Goal: Browse casually: Explore the website without a specific task or goal

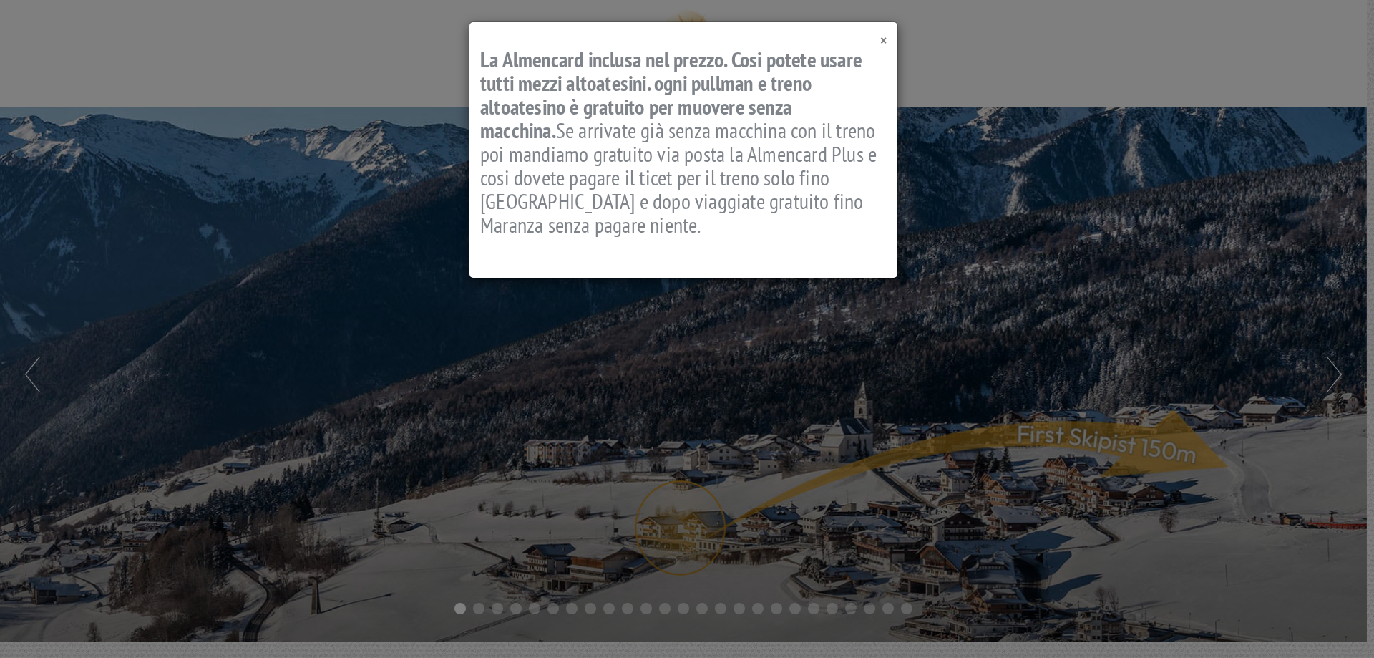
click at [882, 42] on span "×" at bounding box center [883, 40] width 6 height 19
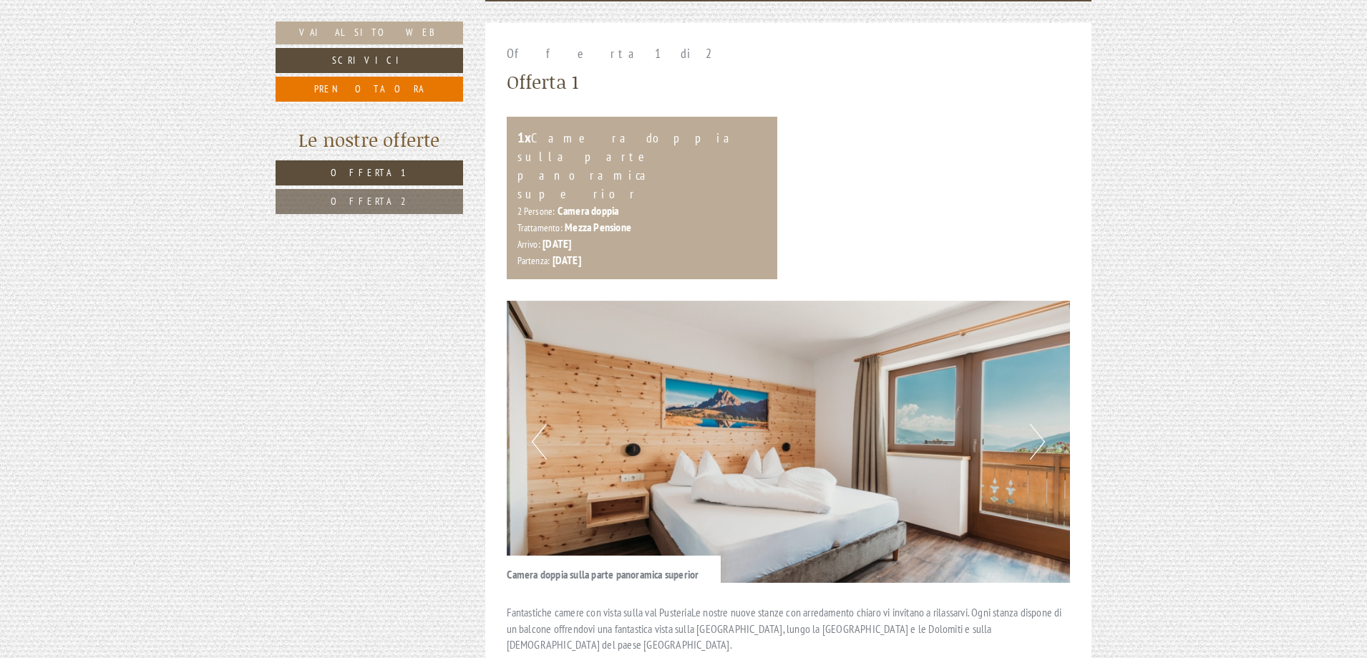
scroll to position [1002, 0]
drag, startPoint x: 848, startPoint y: 64, endPoint x: 1136, endPoint y: 161, distance: 304.4
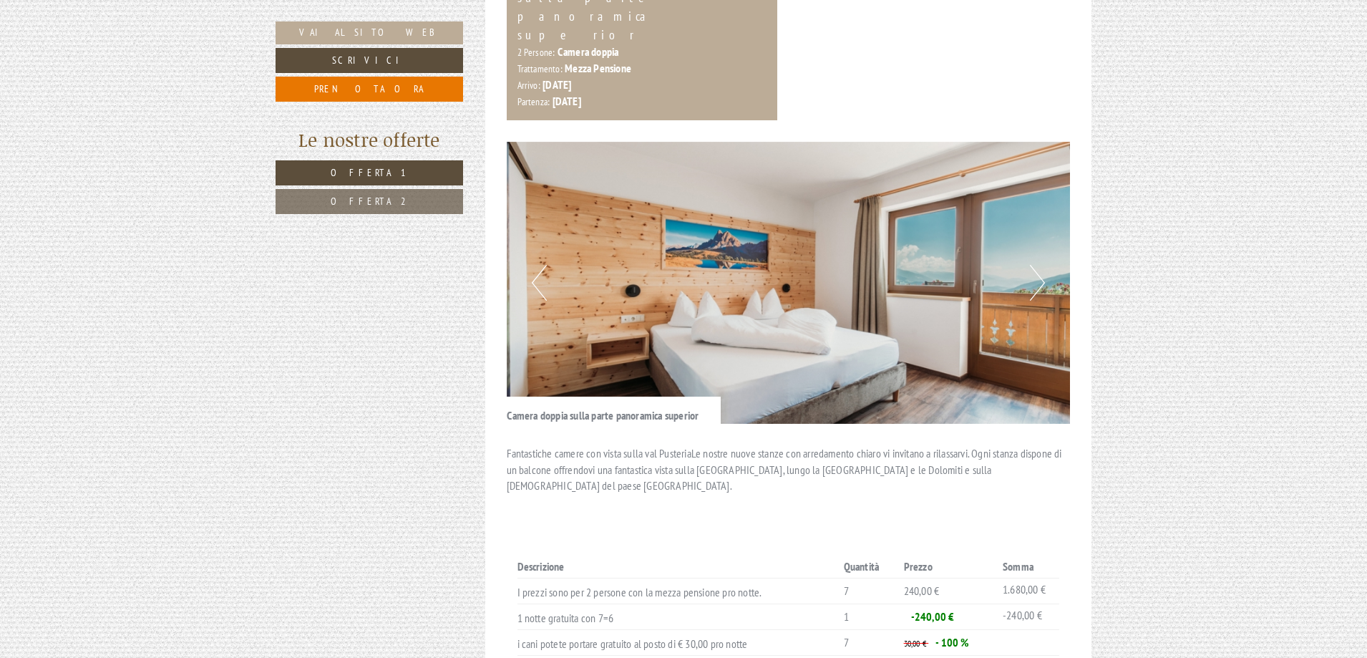
scroll to position [1145, 0]
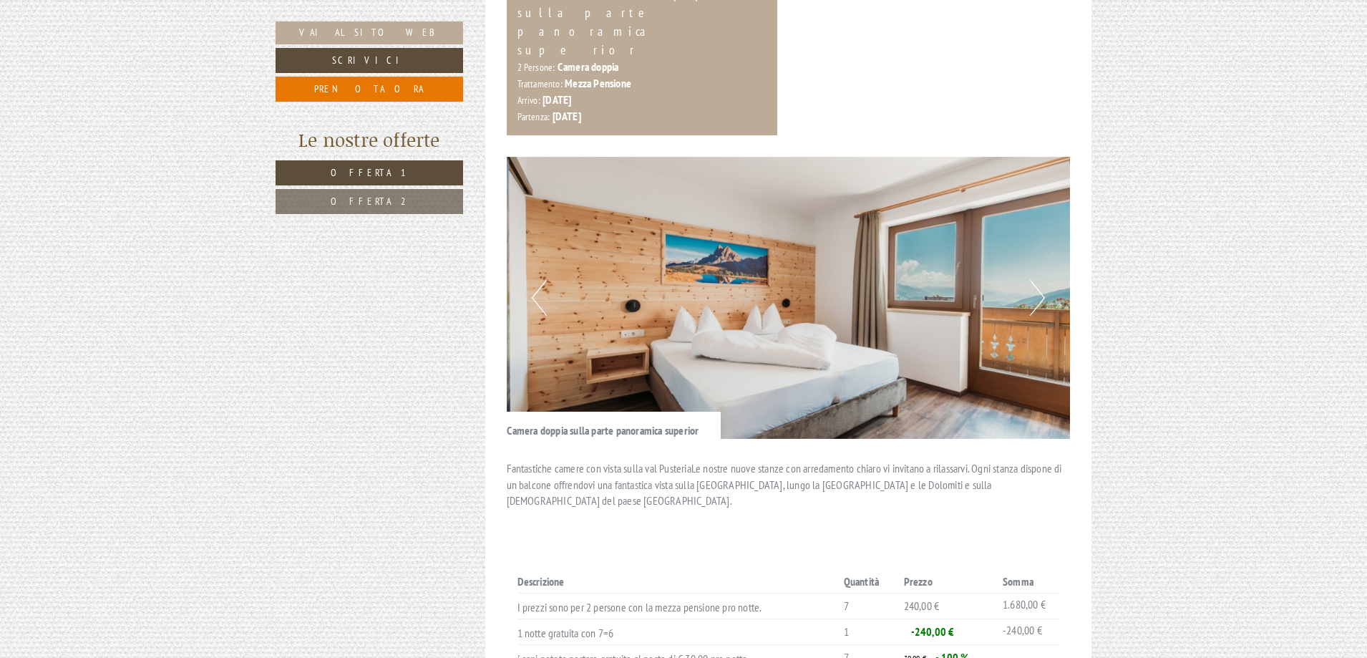
click at [1032, 280] on button "Next" at bounding box center [1037, 298] width 15 height 36
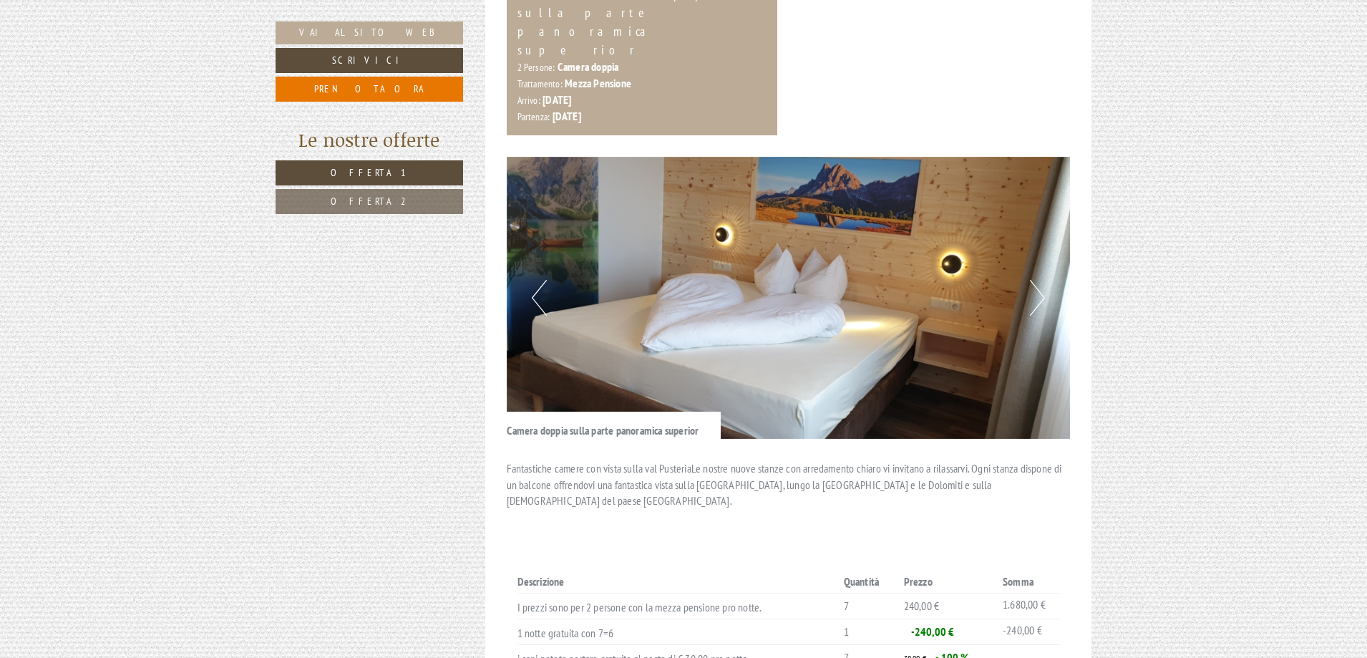
click at [1035, 280] on button "Next" at bounding box center [1037, 298] width 15 height 36
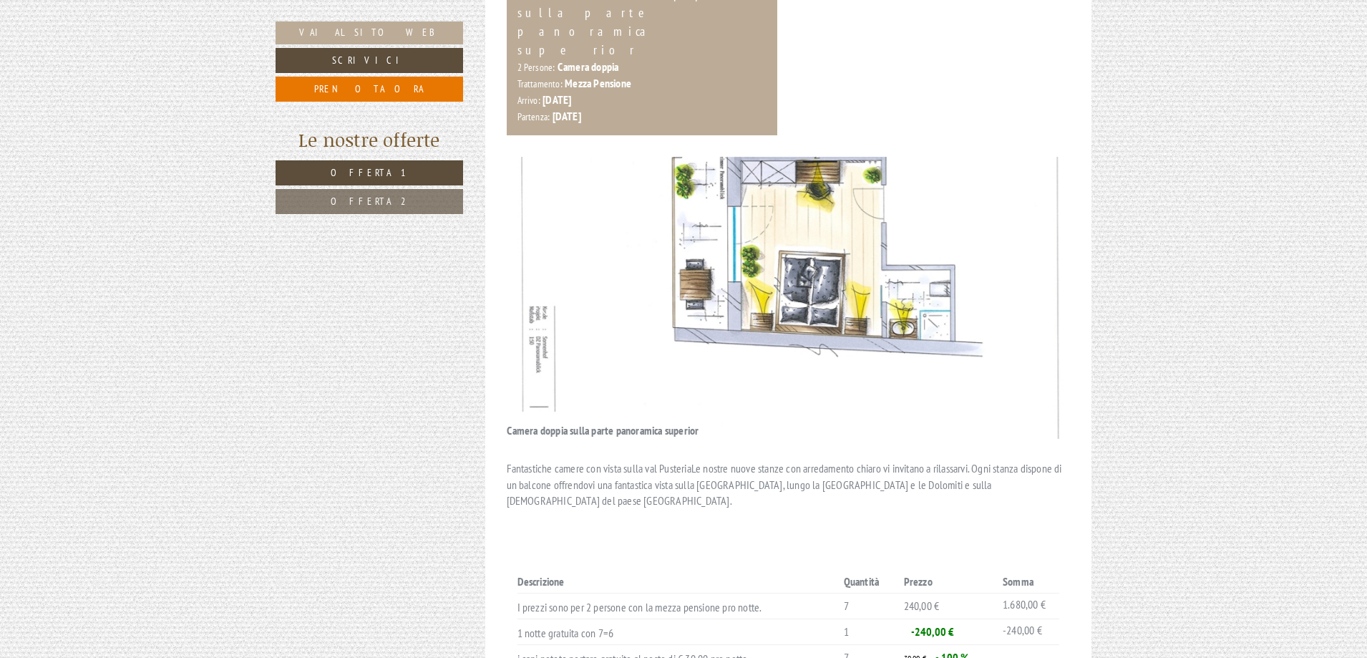
click at [1035, 280] on button "Next" at bounding box center [1037, 298] width 15 height 36
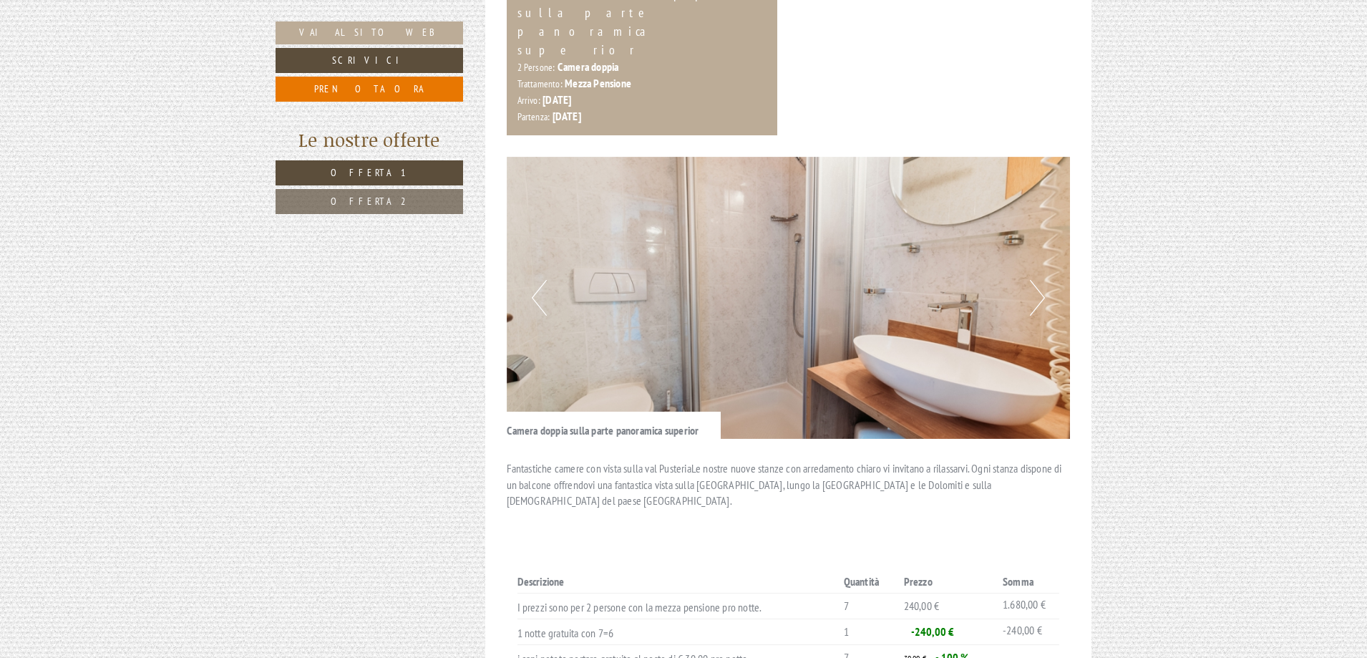
click at [1035, 280] on button "Next" at bounding box center [1037, 298] width 15 height 36
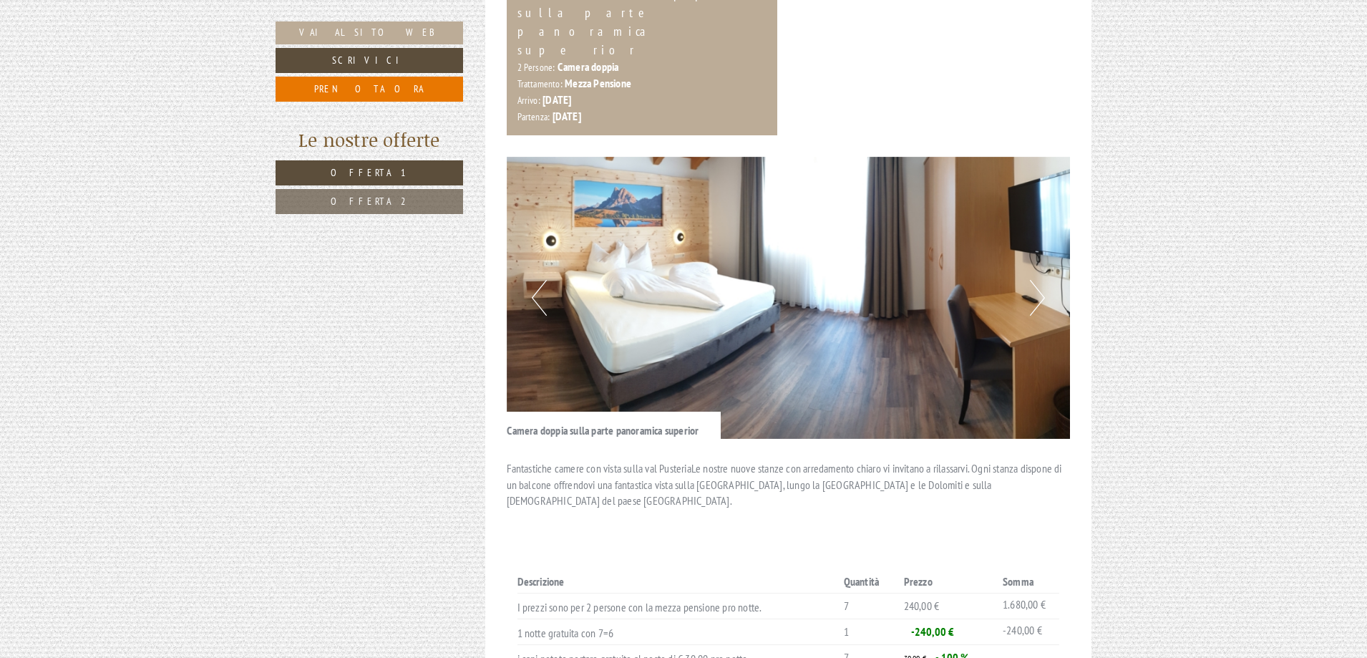
click at [1035, 280] on button "Next" at bounding box center [1037, 298] width 15 height 36
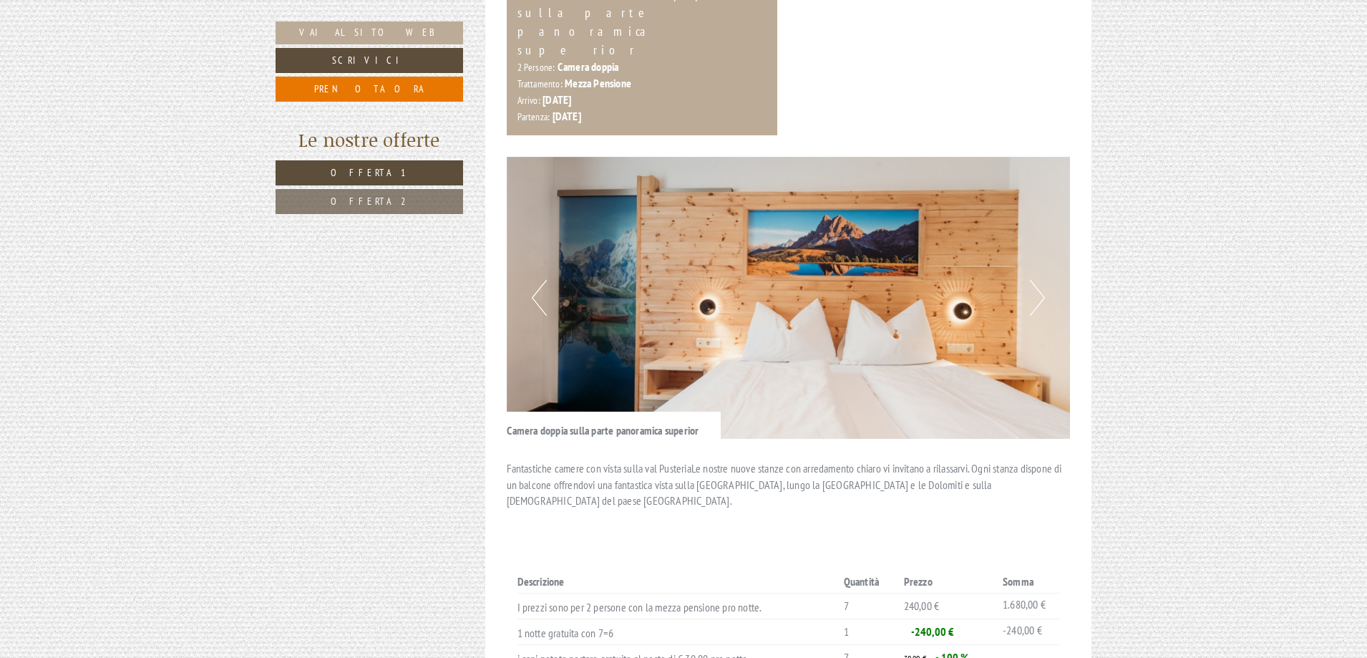
click at [1035, 280] on button "Next" at bounding box center [1037, 298] width 15 height 36
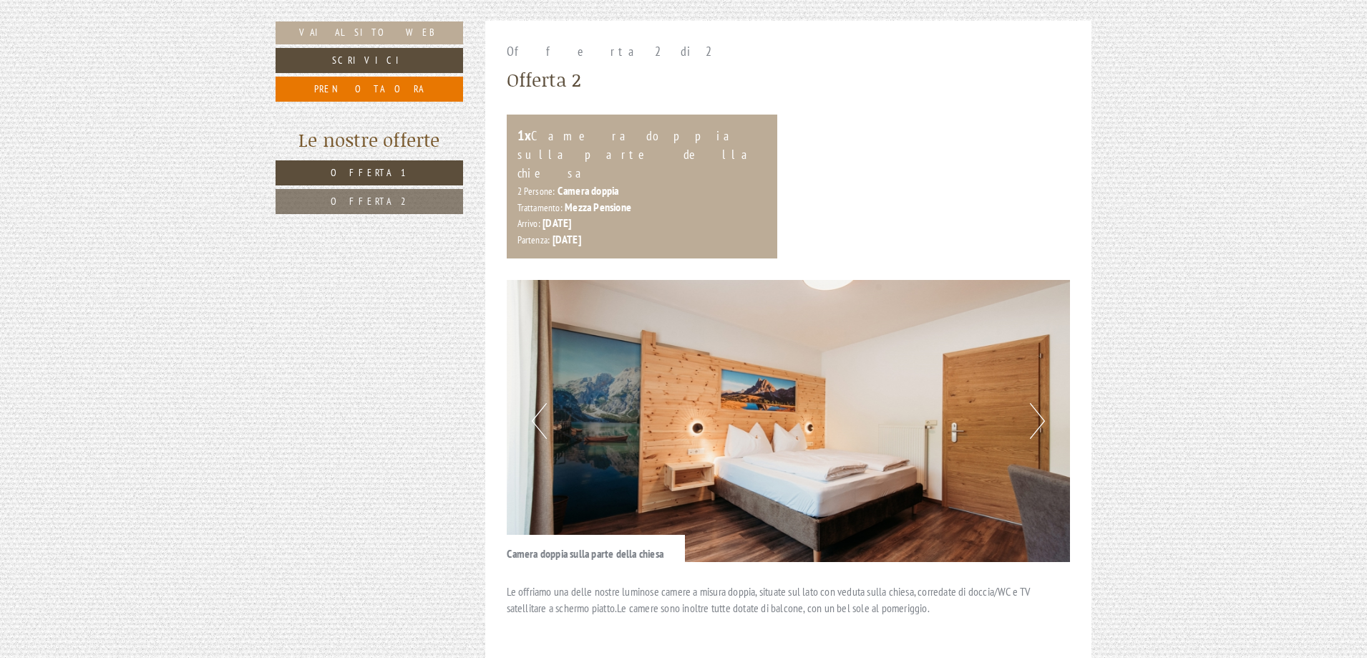
scroll to position [2004, 0]
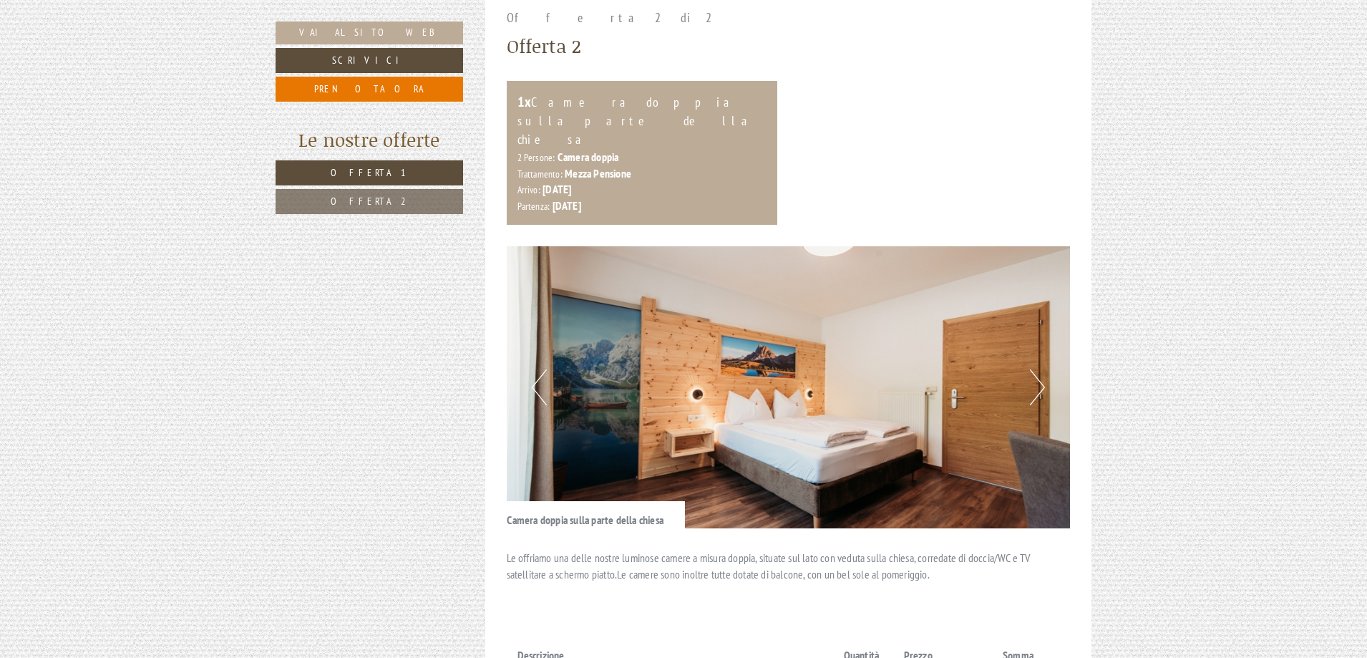
click at [1043, 369] on button "Next" at bounding box center [1037, 387] width 15 height 36
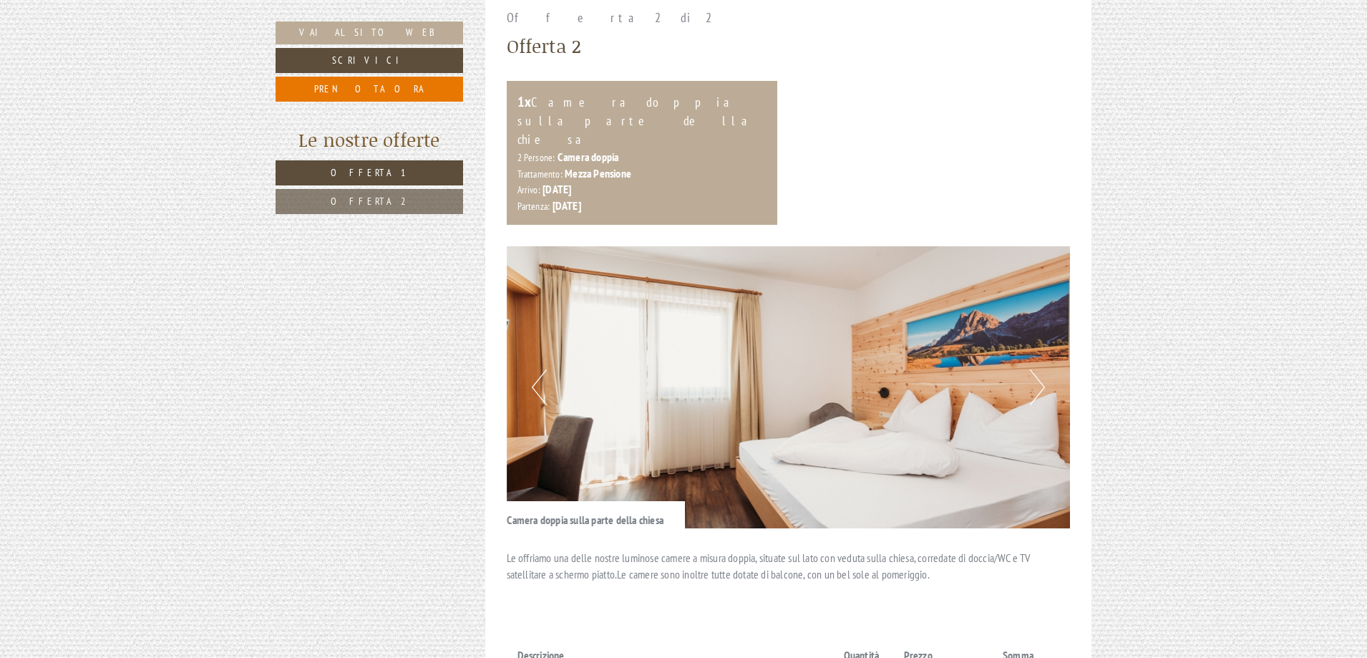
click at [1043, 369] on button "Next" at bounding box center [1037, 387] width 15 height 36
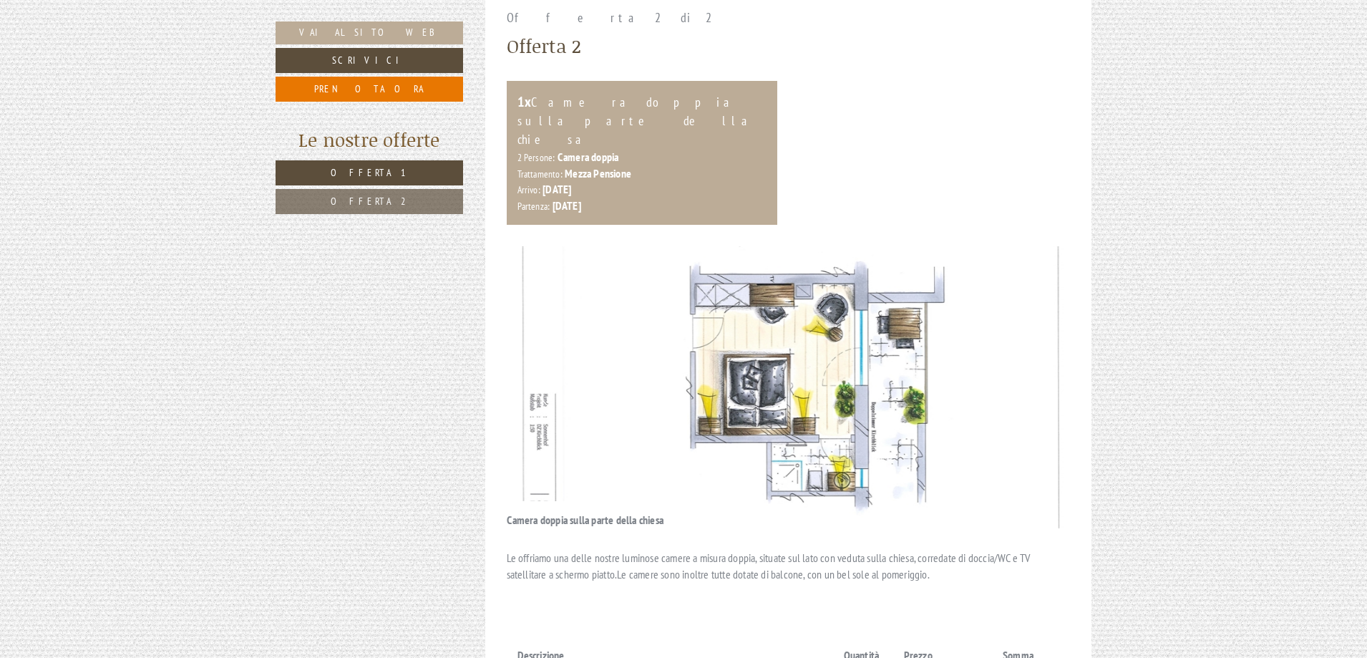
click at [1043, 369] on button "Next" at bounding box center [1037, 387] width 15 height 36
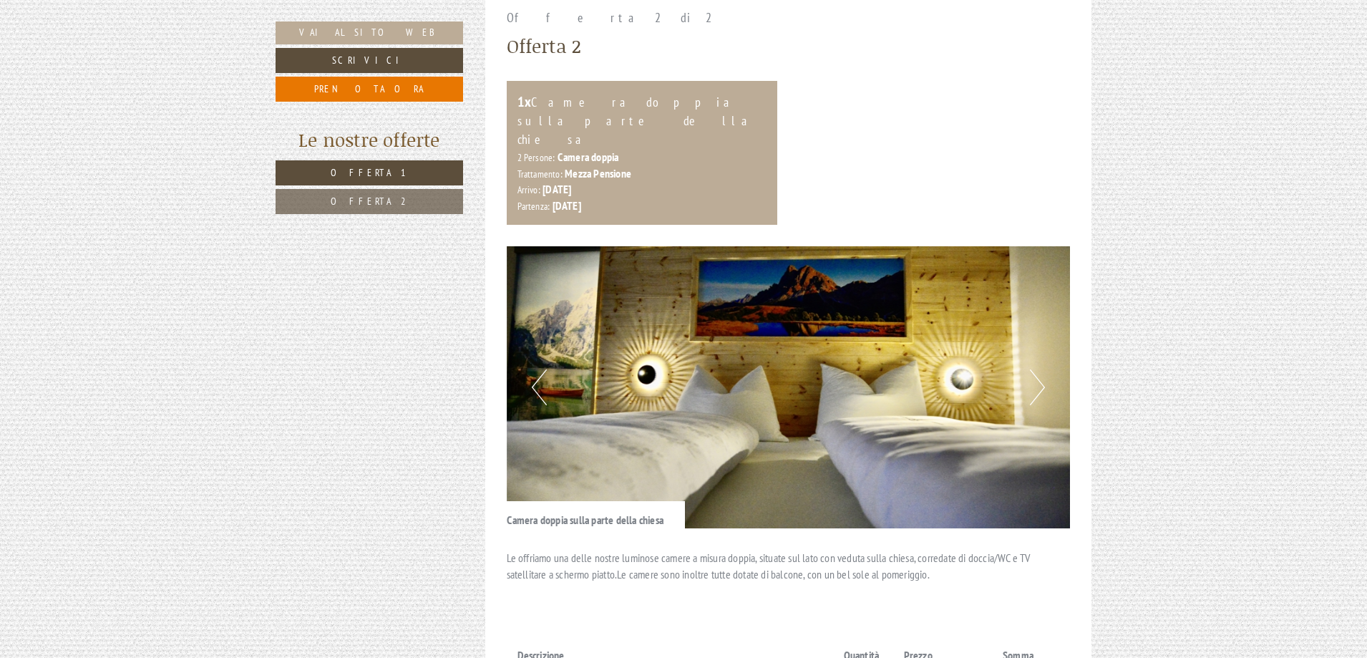
click at [1043, 369] on button "Next" at bounding box center [1037, 387] width 15 height 36
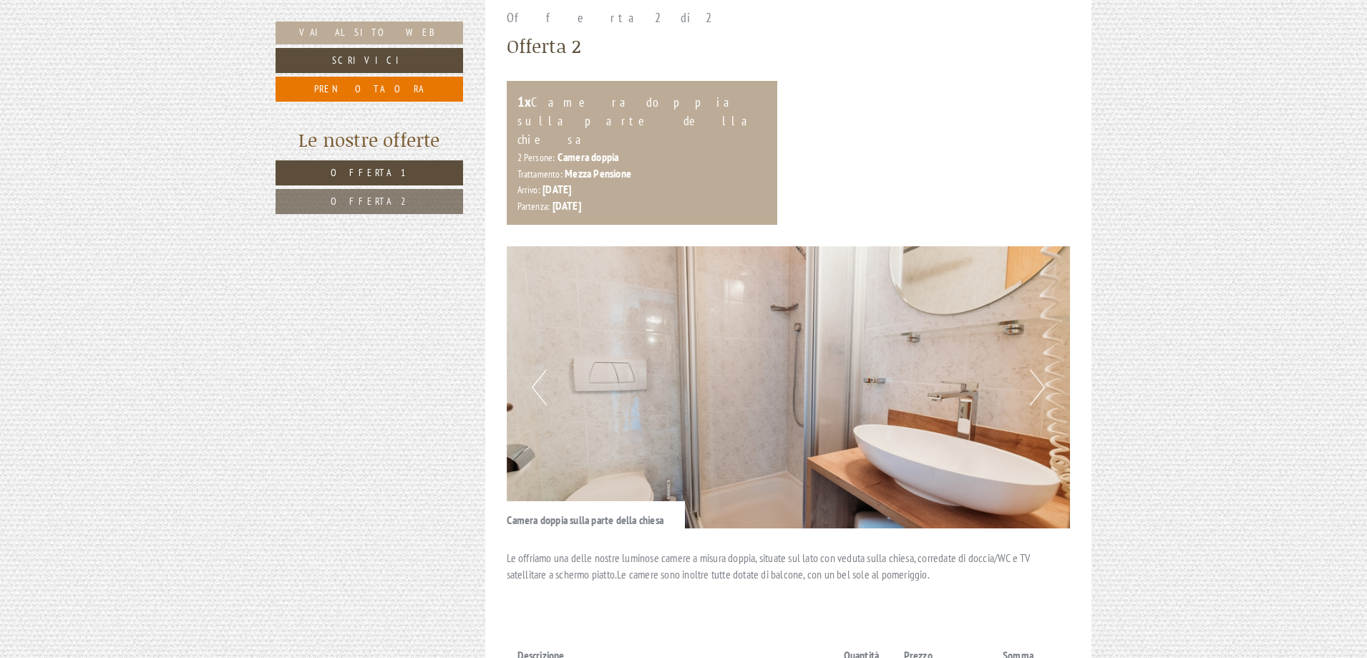
click at [1043, 369] on button "Next" at bounding box center [1037, 387] width 15 height 36
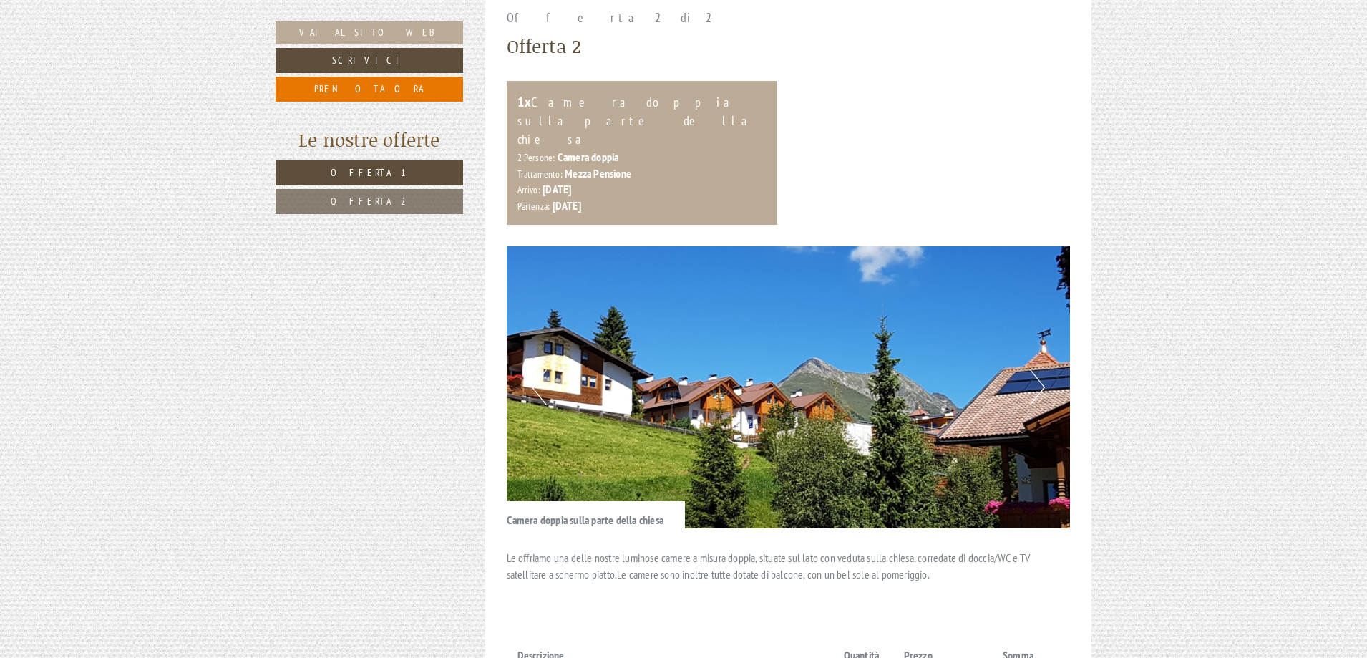
click at [1043, 369] on button "Next" at bounding box center [1037, 387] width 15 height 36
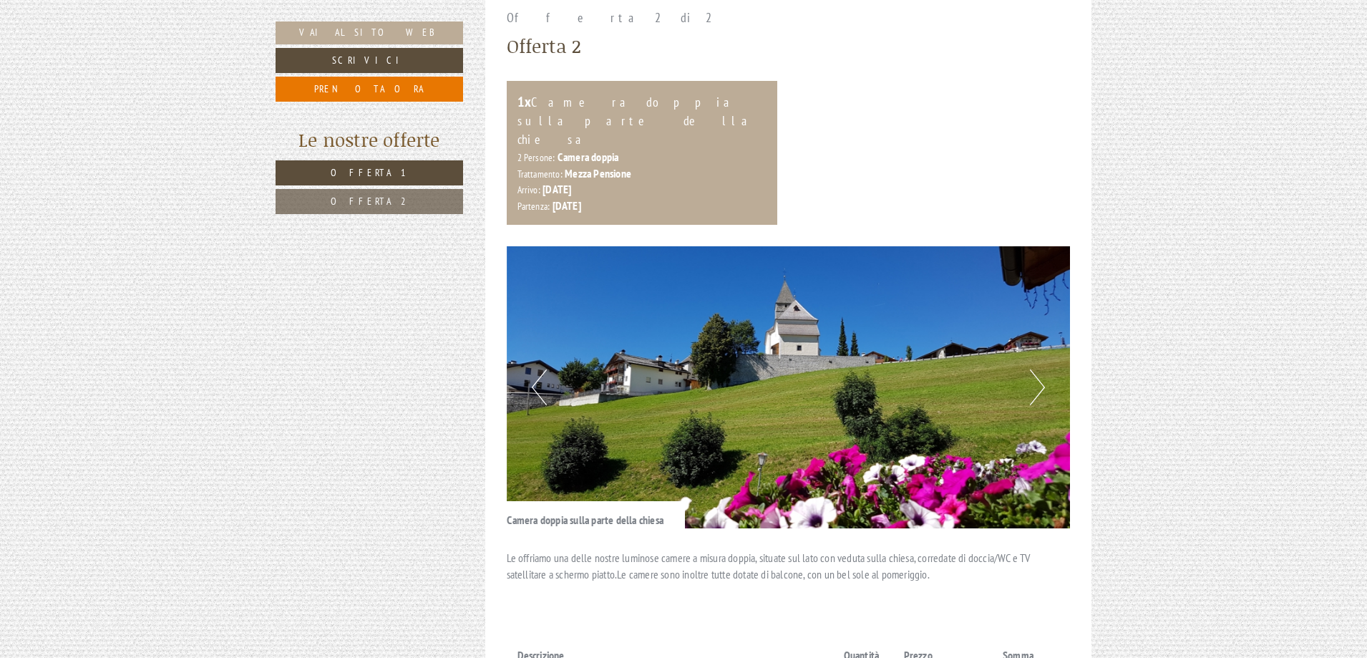
click at [1043, 369] on button "Next" at bounding box center [1037, 387] width 15 height 36
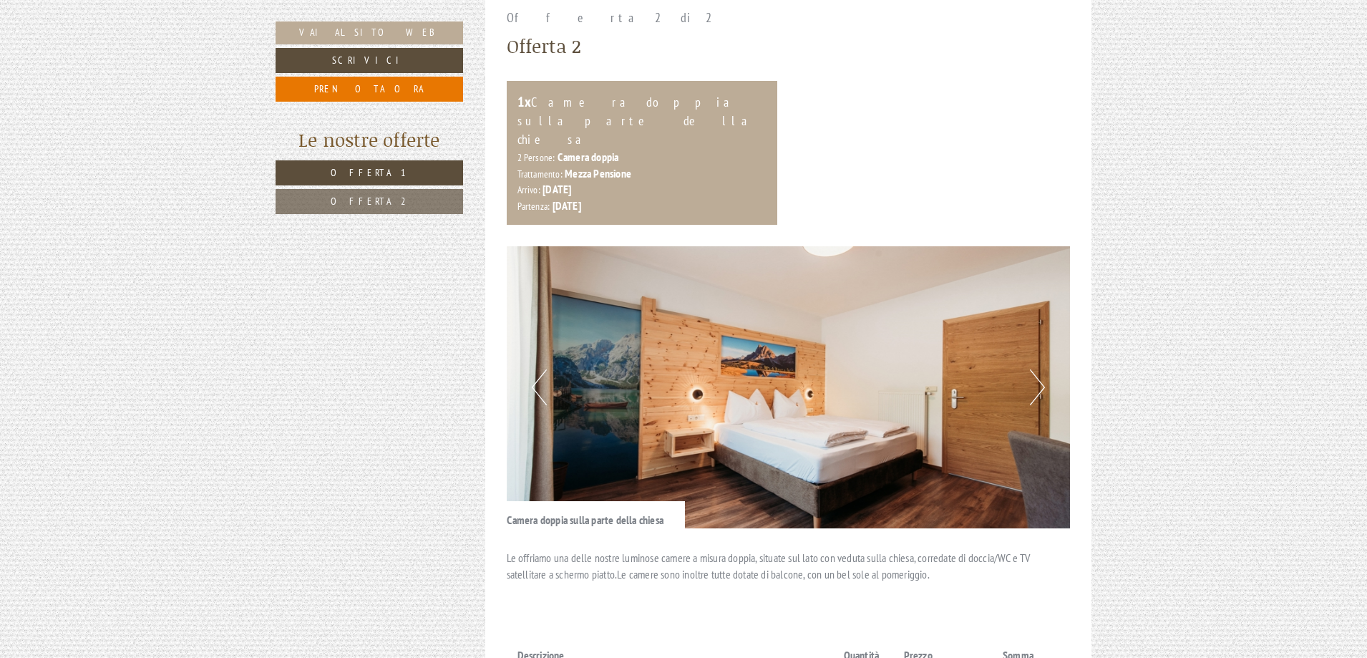
click at [1043, 369] on button "Next" at bounding box center [1037, 387] width 15 height 36
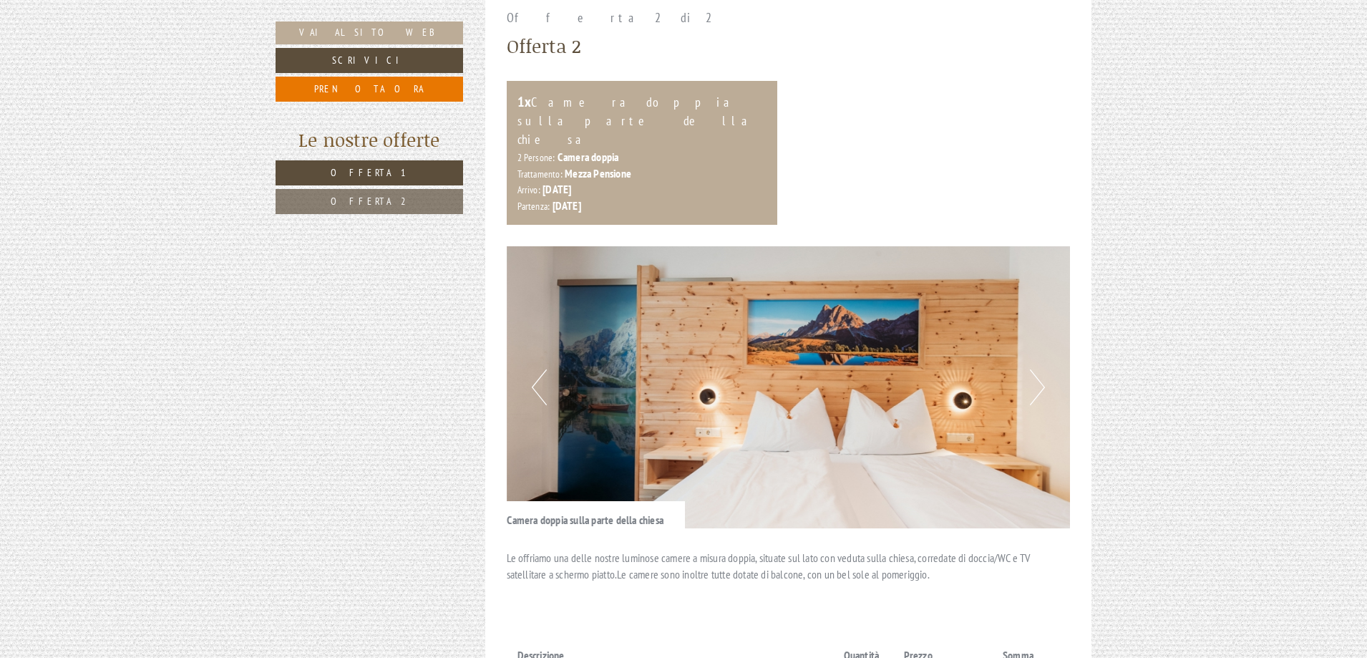
click at [1043, 369] on button "Next" at bounding box center [1037, 387] width 15 height 36
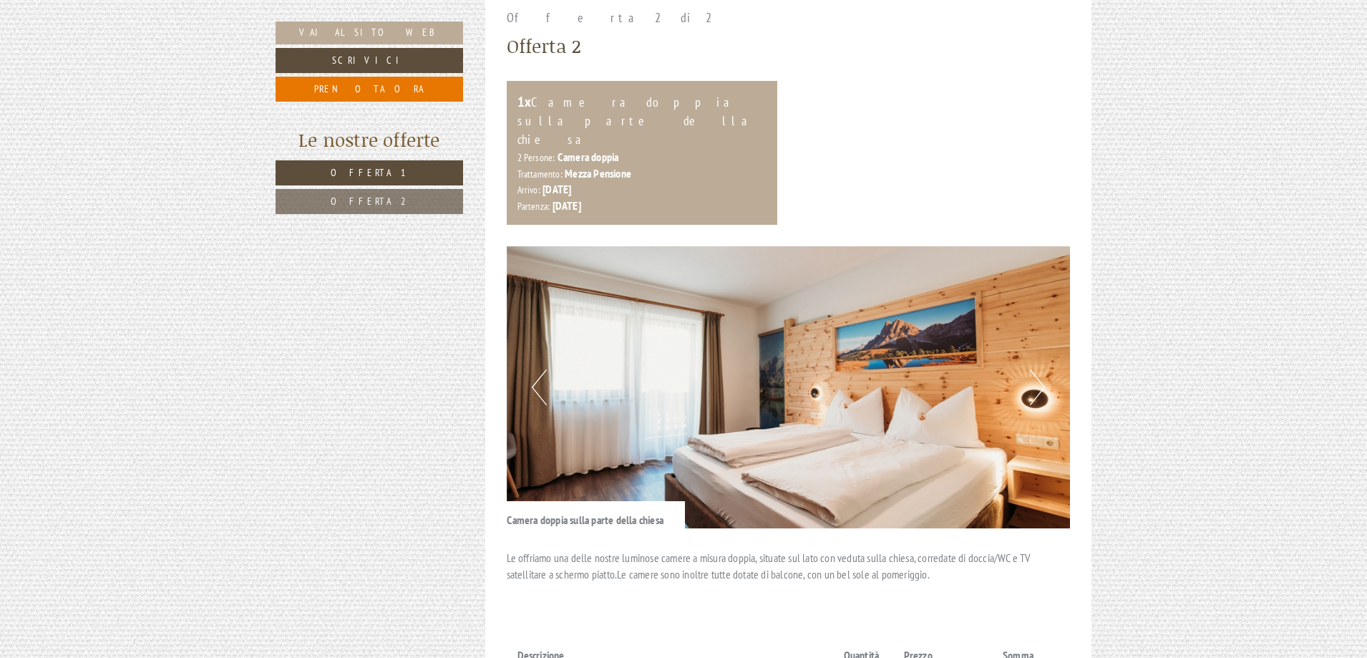
click at [1043, 369] on button "Next" at bounding box center [1037, 387] width 15 height 36
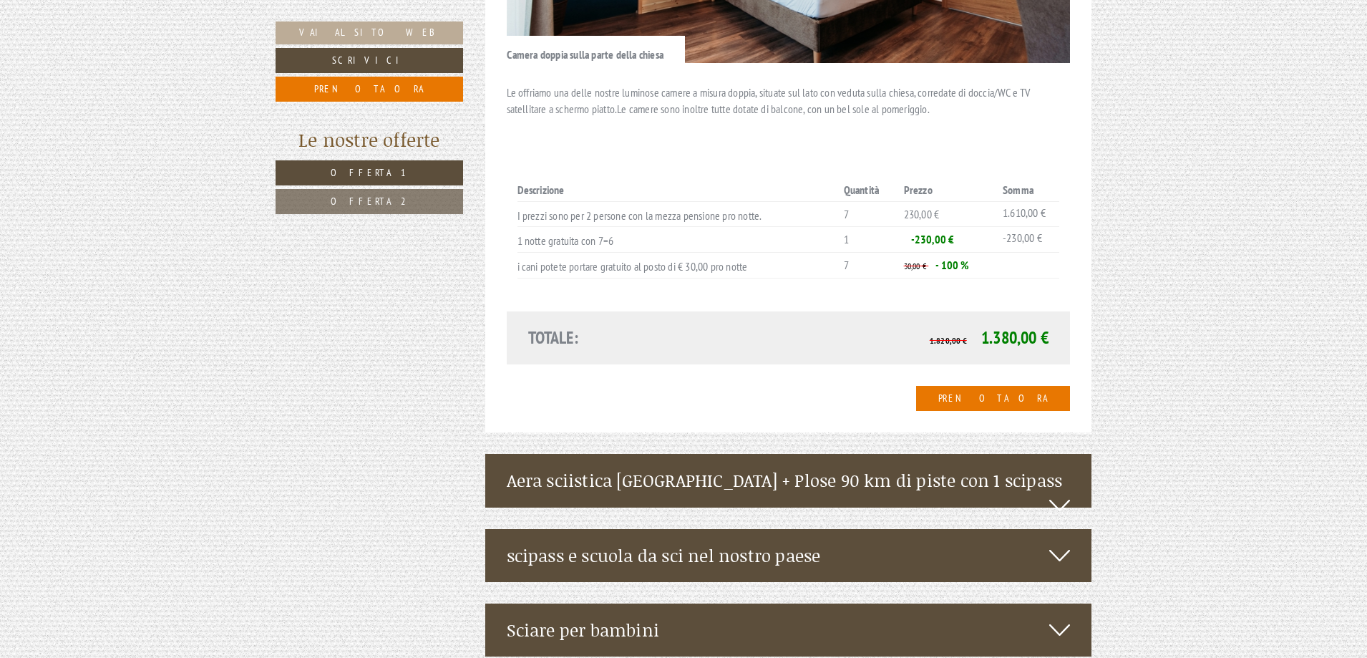
scroll to position [2505, 0]
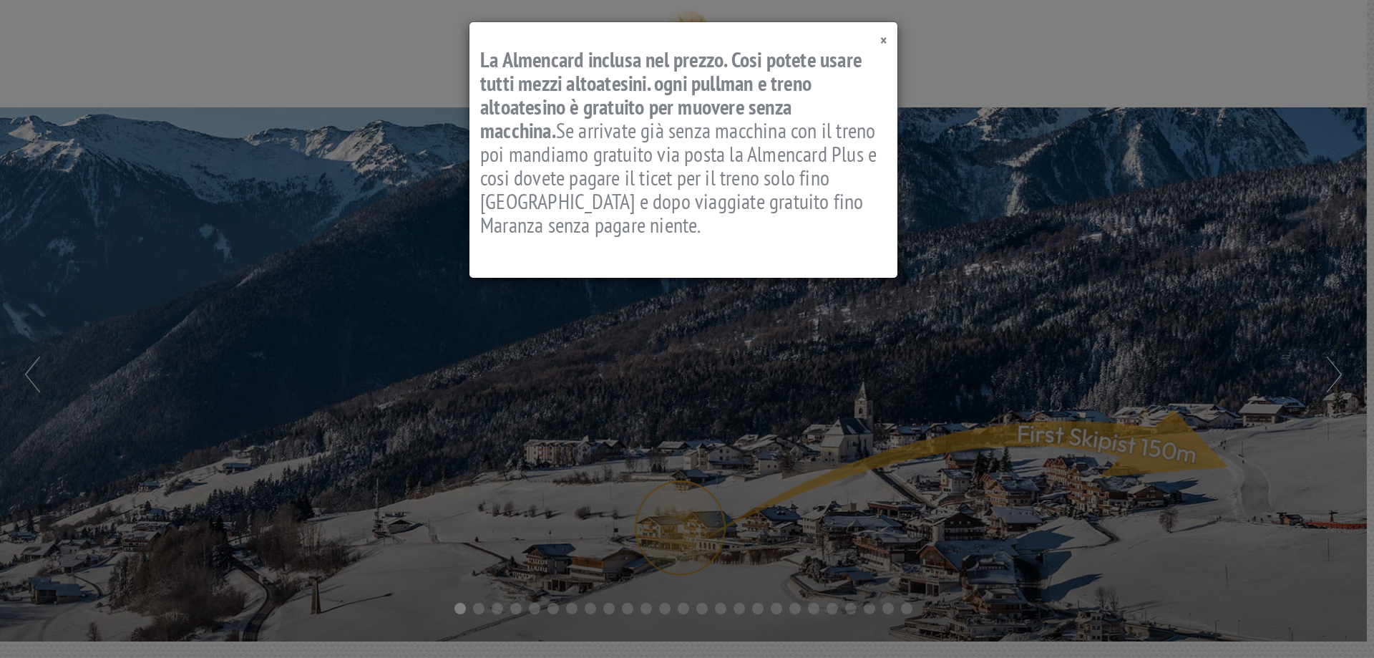
click at [886, 37] on span "×" at bounding box center [883, 40] width 6 height 19
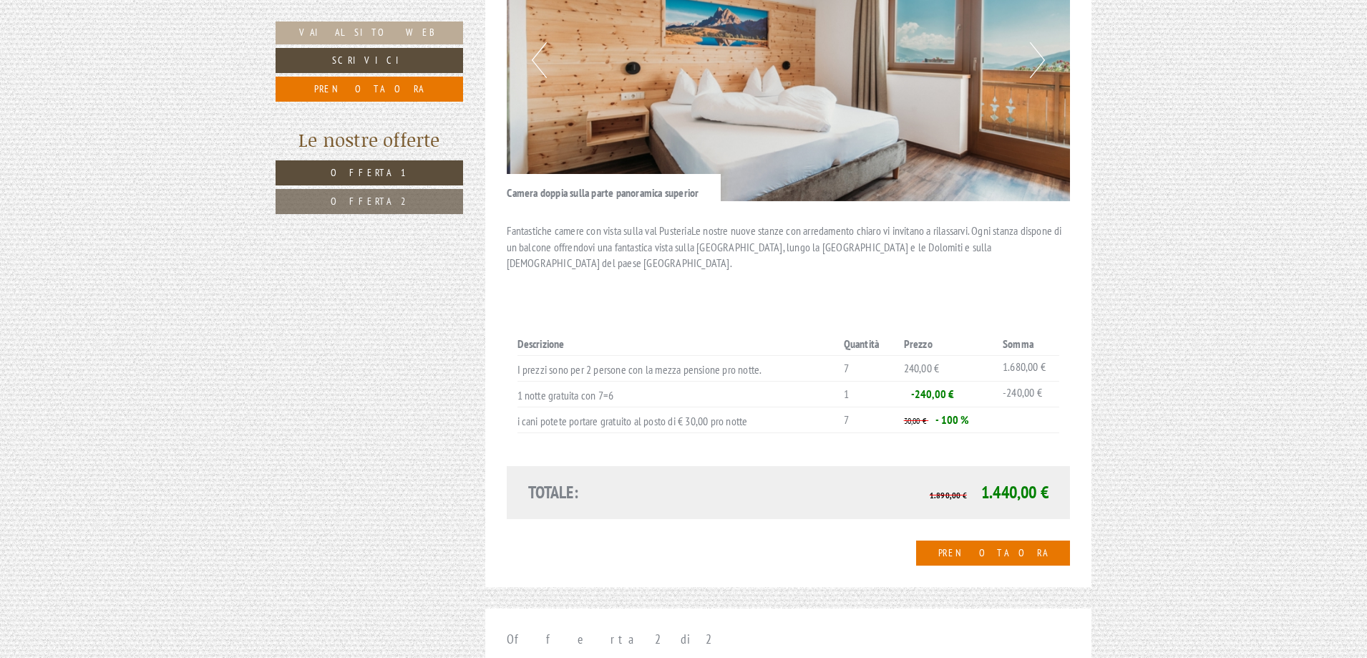
scroll to position [1431, 0]
